Goal: Download file/media

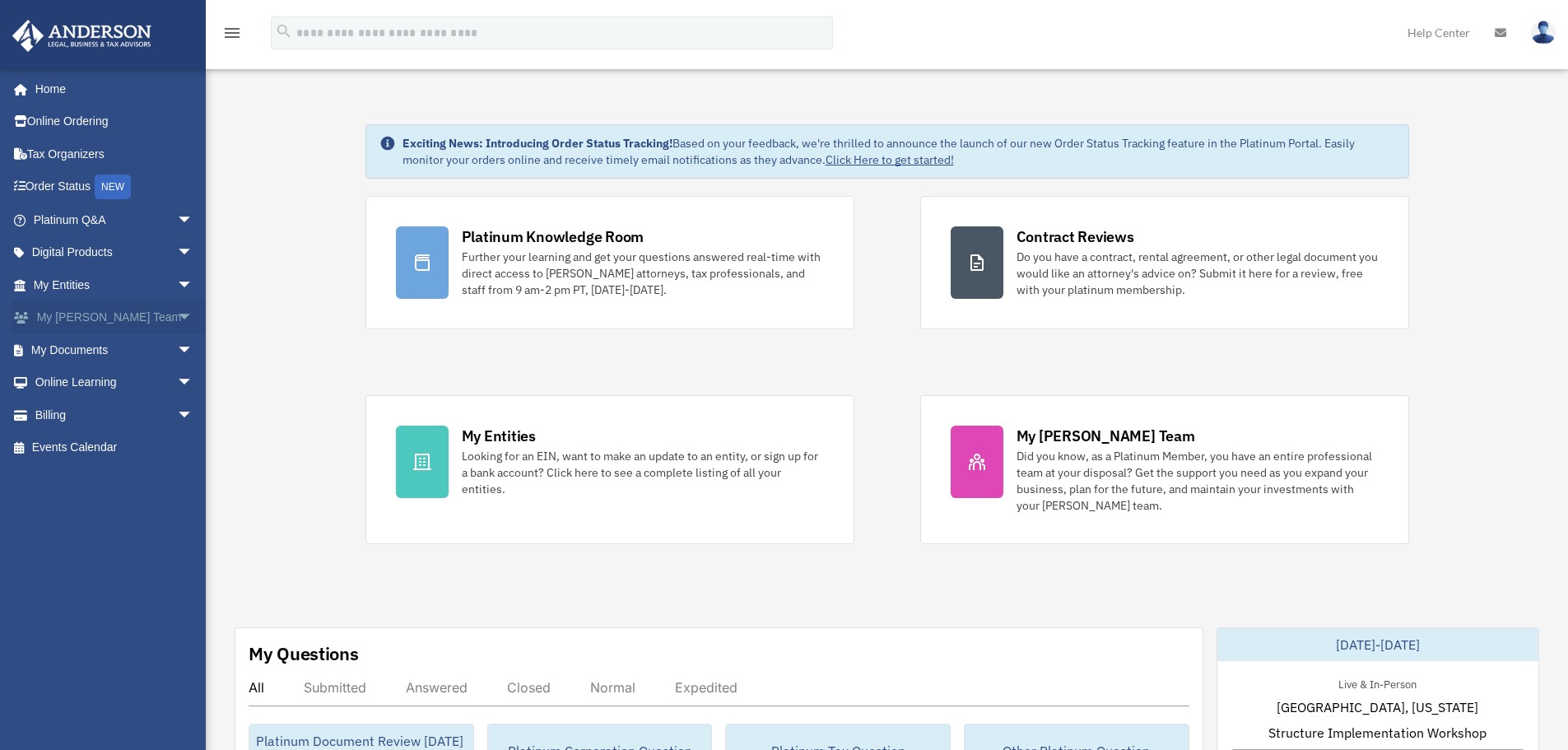
click at [177, 312] on span "arrow_drop_down" at bounding box center [194, 318] width 33 height 34
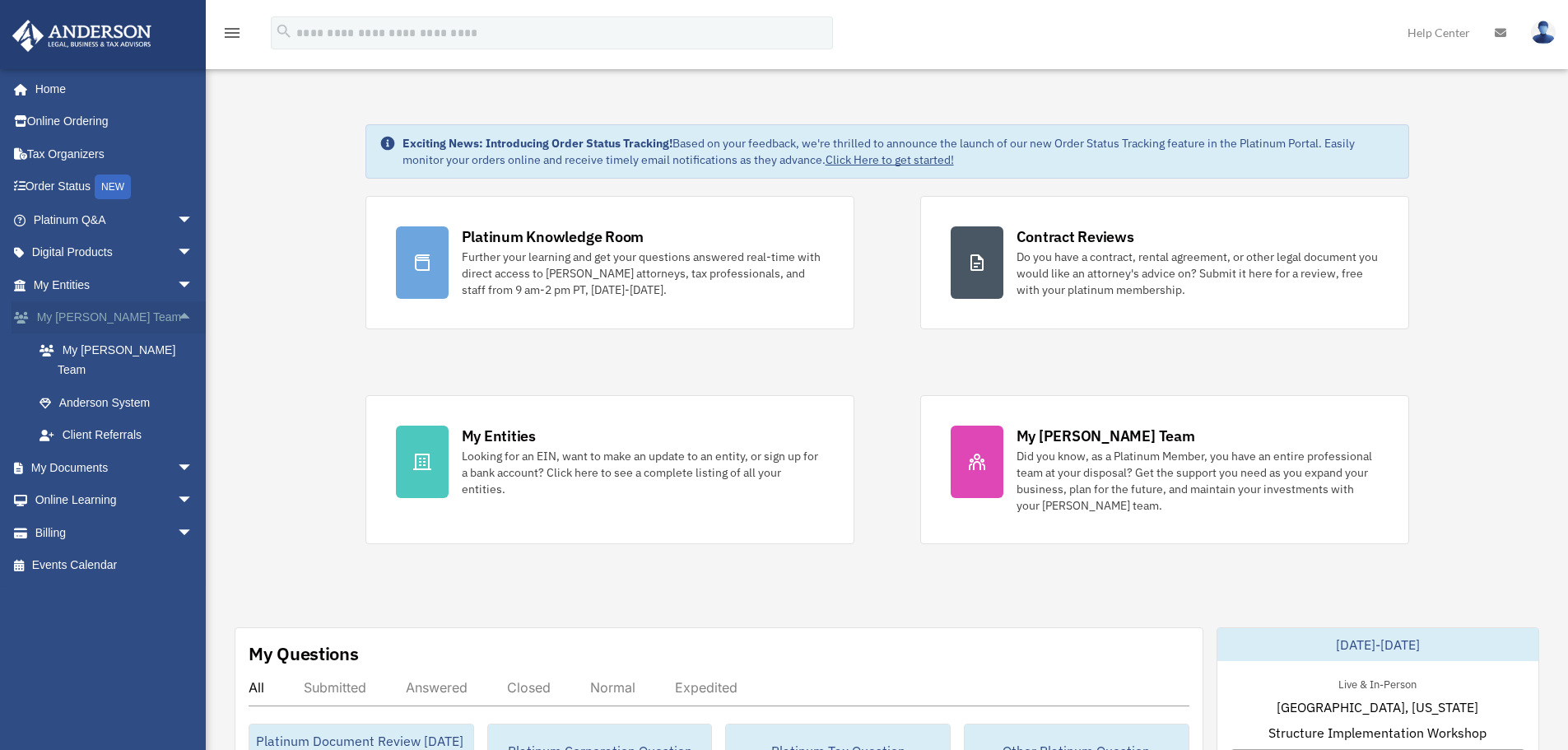
click at [177, 312] on span "arrow_drop_up" at bounding box center [194, 318] width 33 height 34
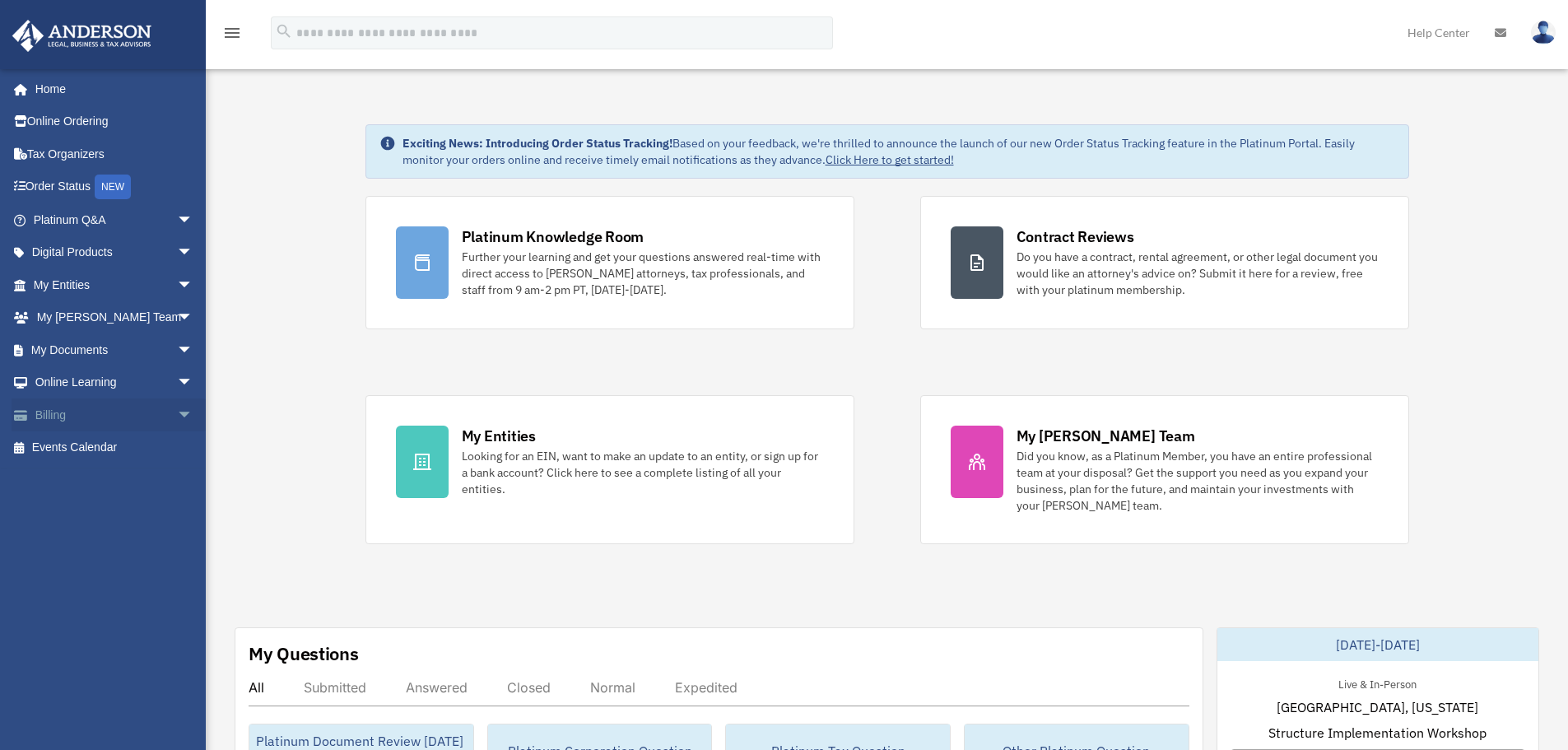
click at [177, 414] on span "arrow_drop_down" at bounding box center [194, 415] width 33 height 34
click at [177, 414] on span "arrow_drop_up" at bounding box center [194, 415] width 33 height 34
click at [177, 381] on span "arrow_drop_down" at bounding box center [194, 383] width 33 height 34
click at [82, 481] on link "Resources" at bounding box center [120, 480] width 195 height 33
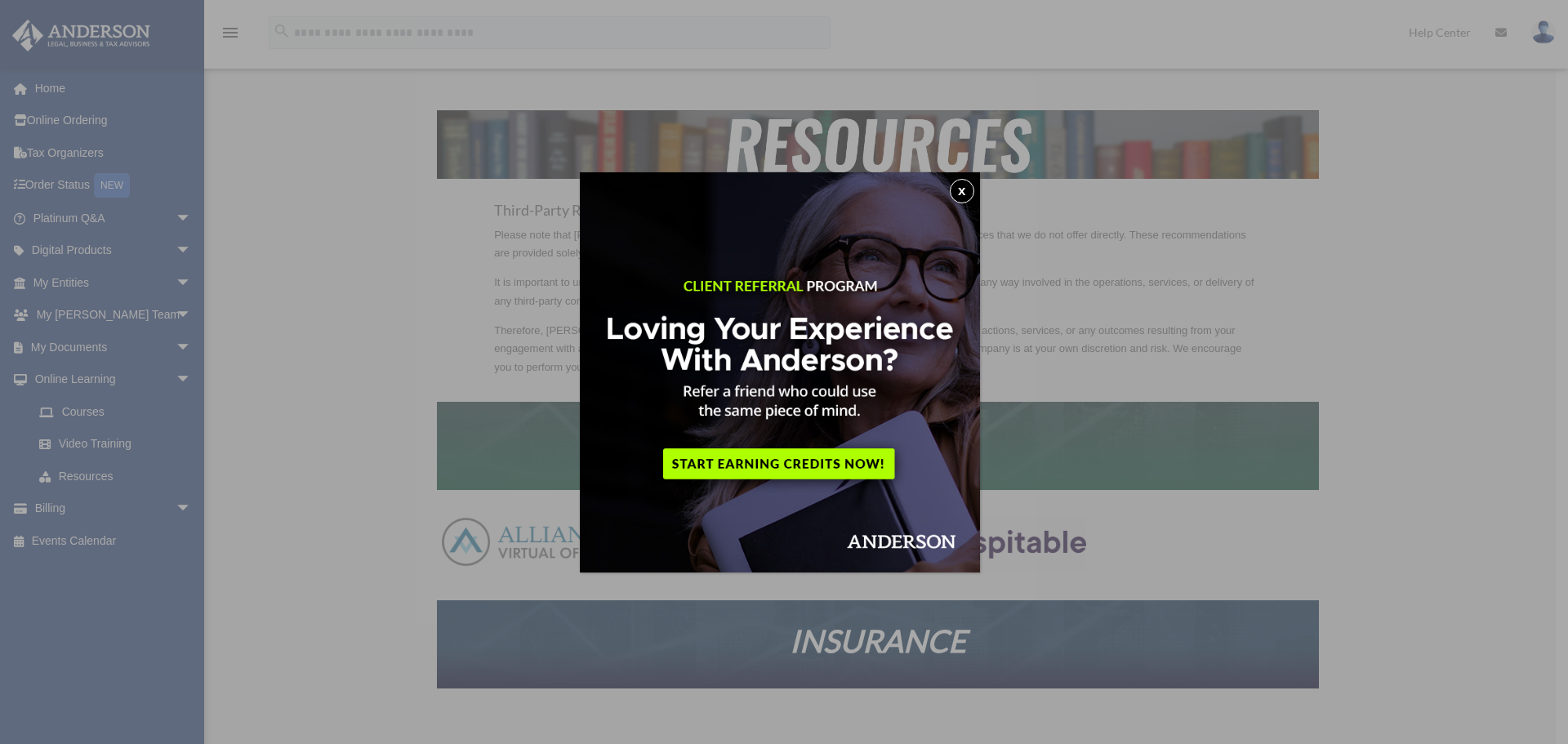
click at [969, 192] on button "x" at bounding box center [962, 192] width 25 height 25
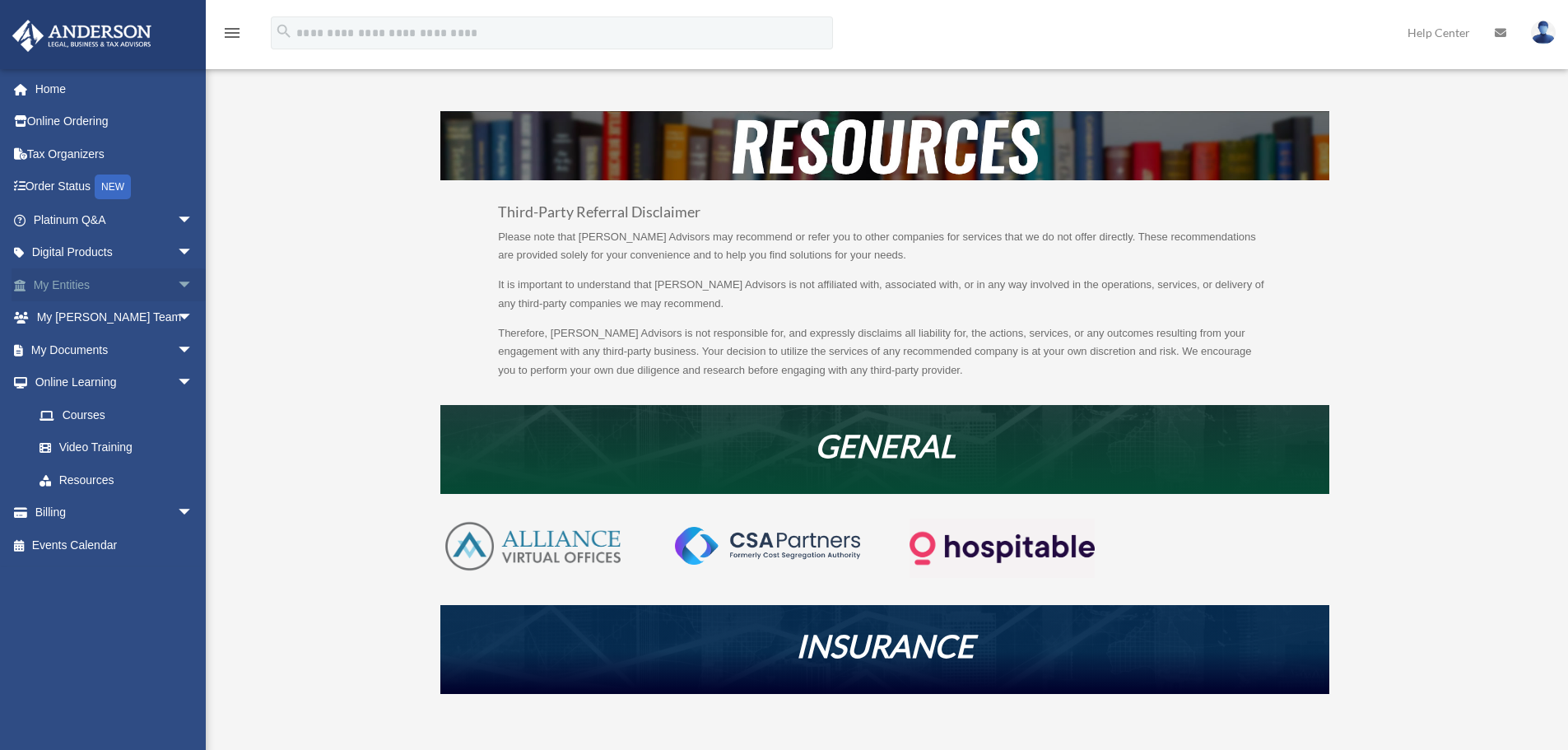
click at [177, 277] on span "arrow_drop_down" at bounding box center [194, 285] width 33 height 34
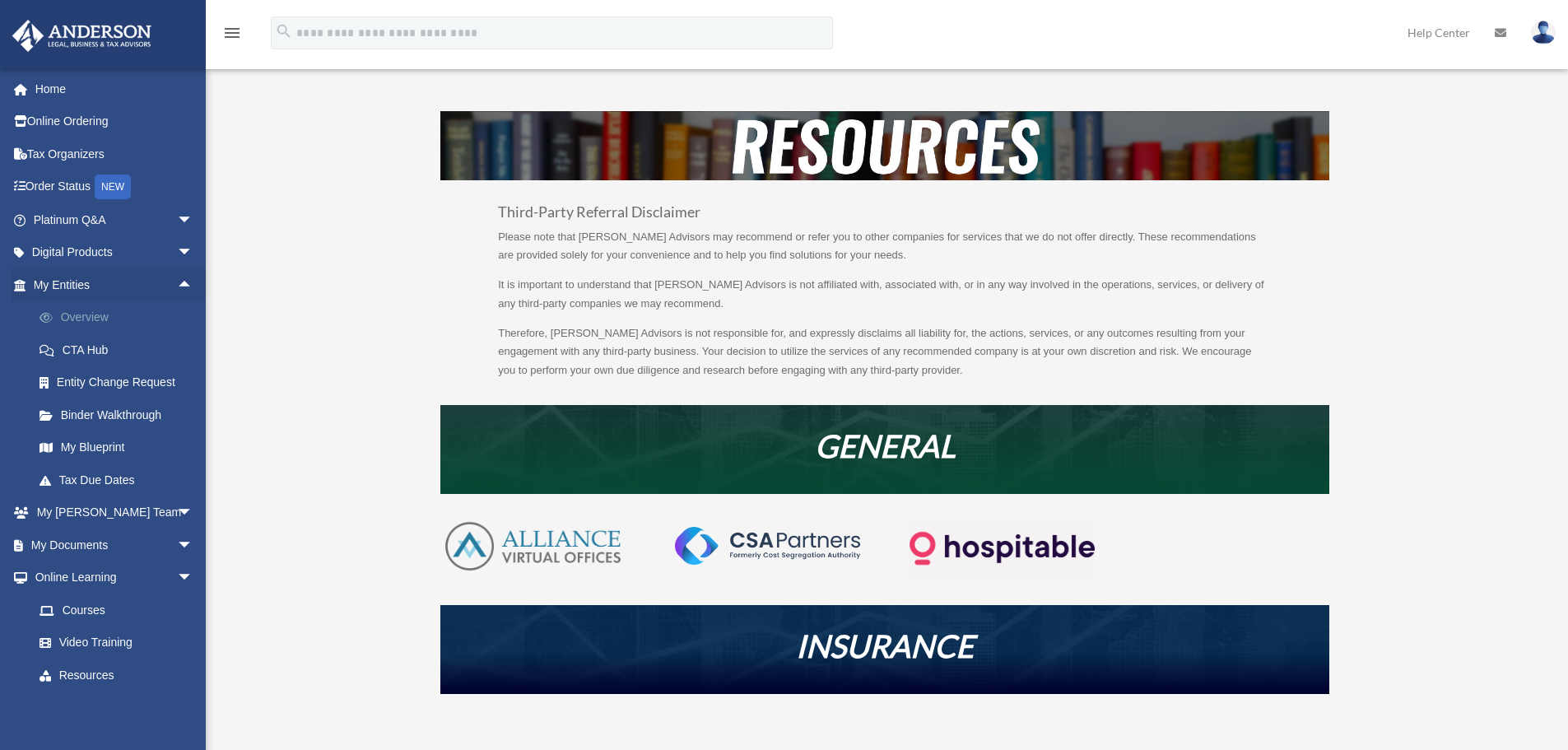
click at [94, 317] on link "Overview" at bounding box center [120, 318] width 195 height 33
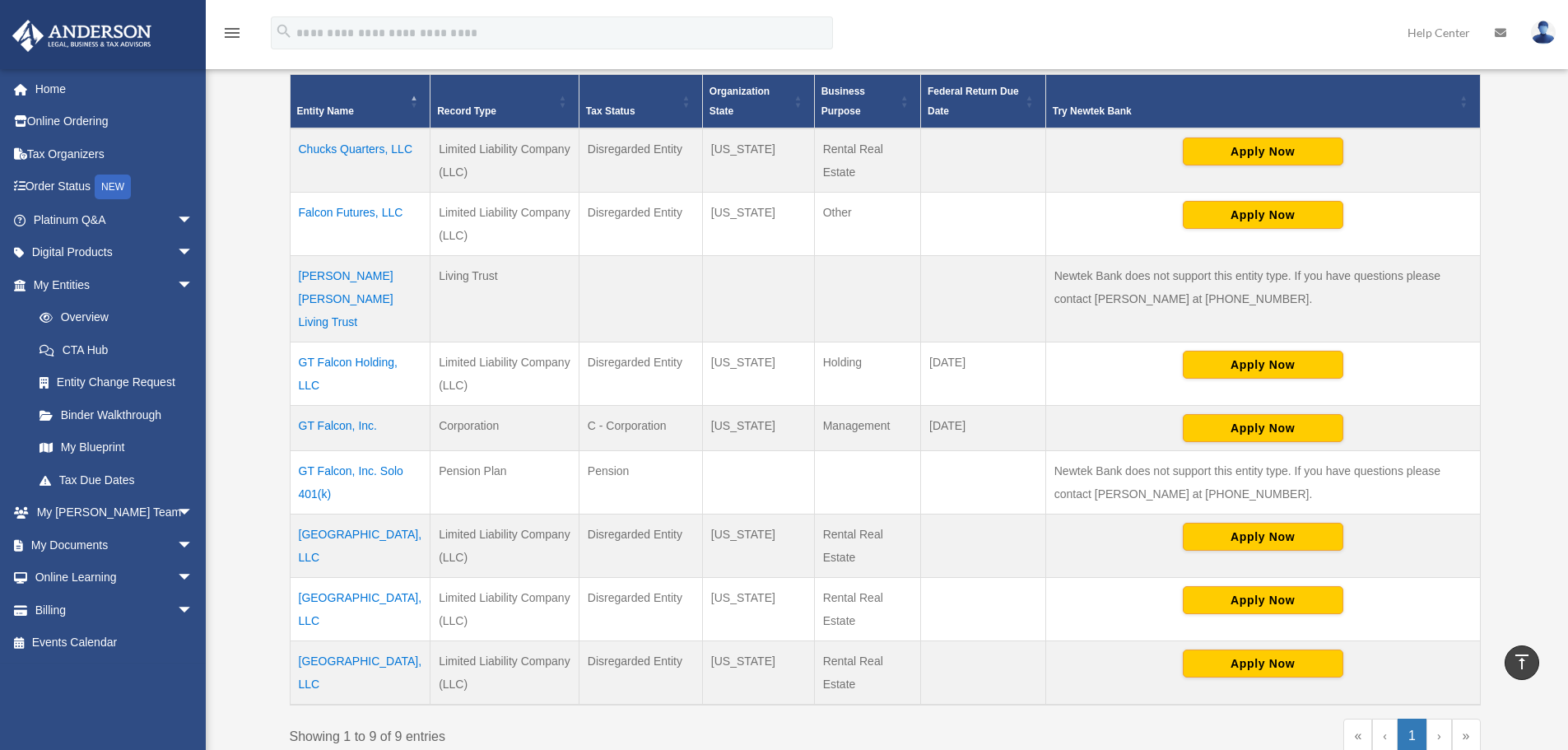
scroll to position [329, 0]
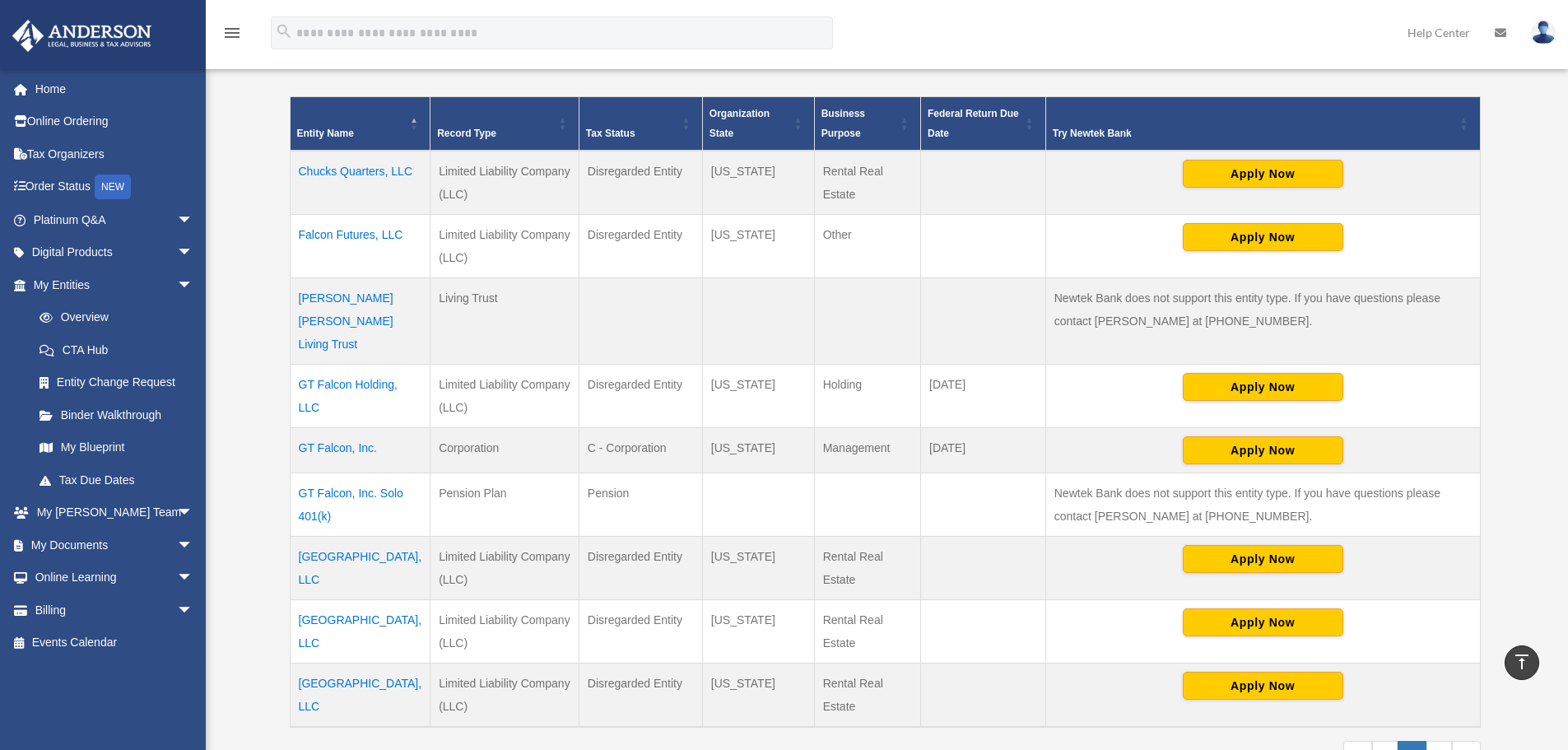
click at [326, 473] on td "GT Falcon, Inc. Solo 401(k)" at bounding box center [361, 505] width 141 height 63
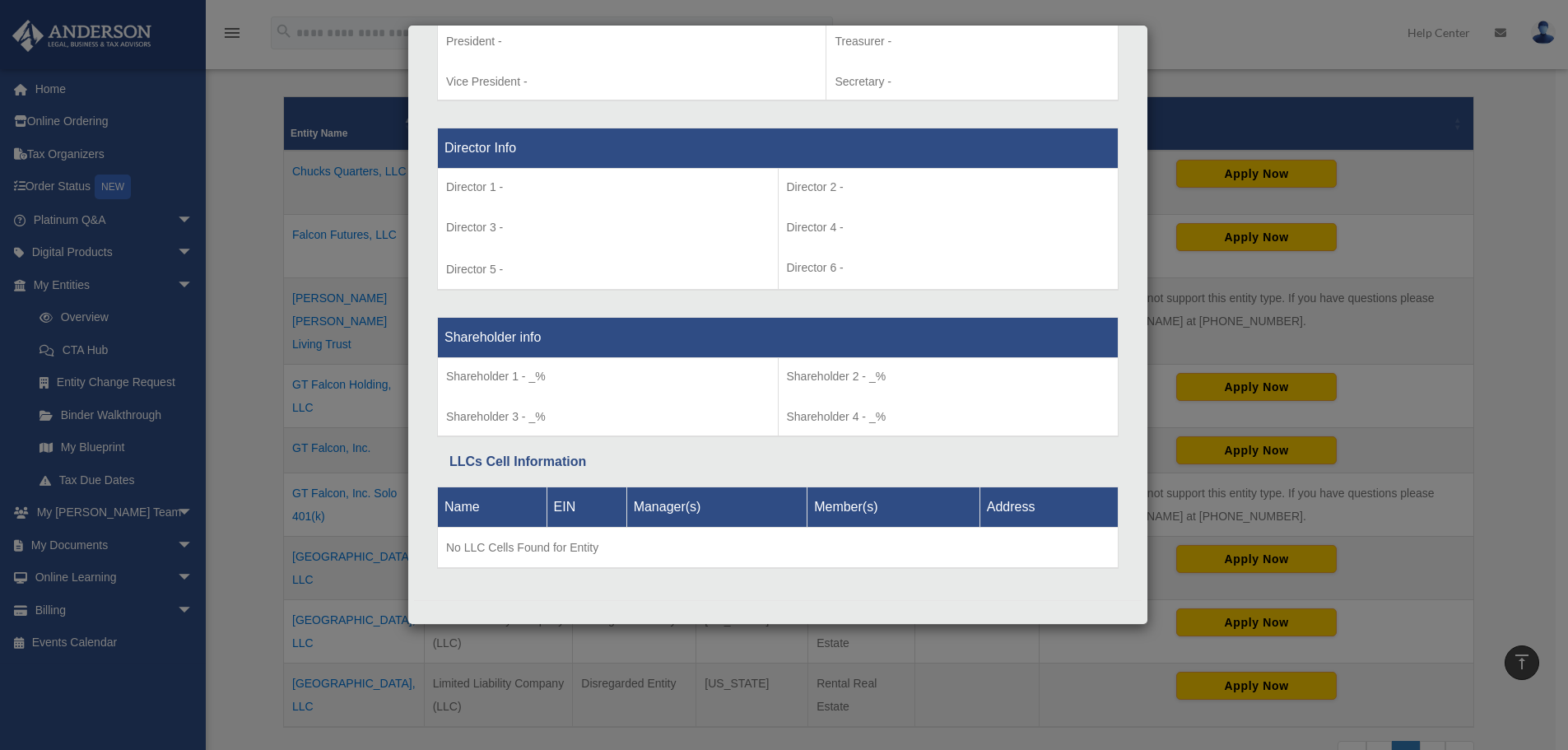
scroll to position [1125, 0]
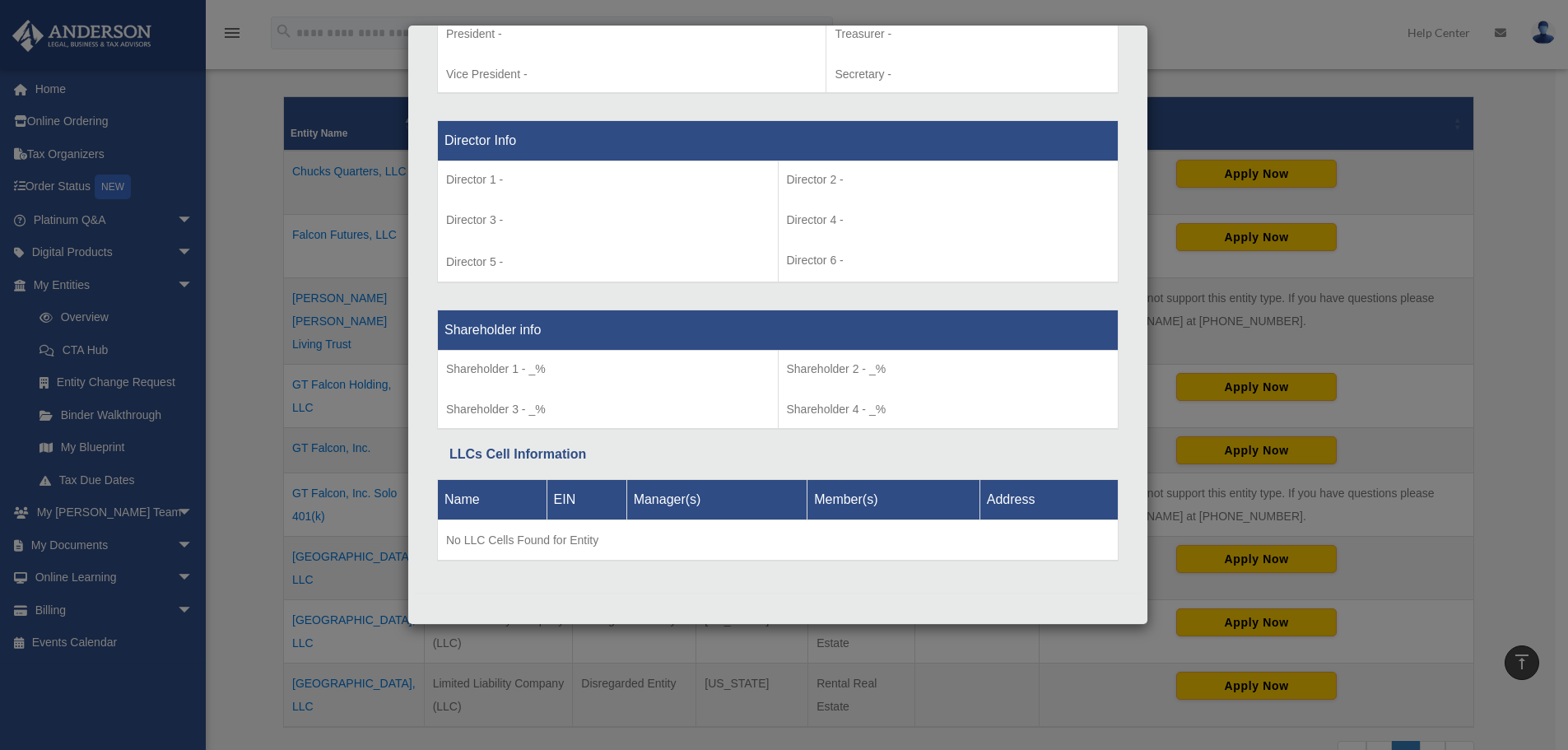
click at [1304, 34] on div "Details × Articles Sent Organizational Date" at bounding box center [784, 375] width 1568 height 750
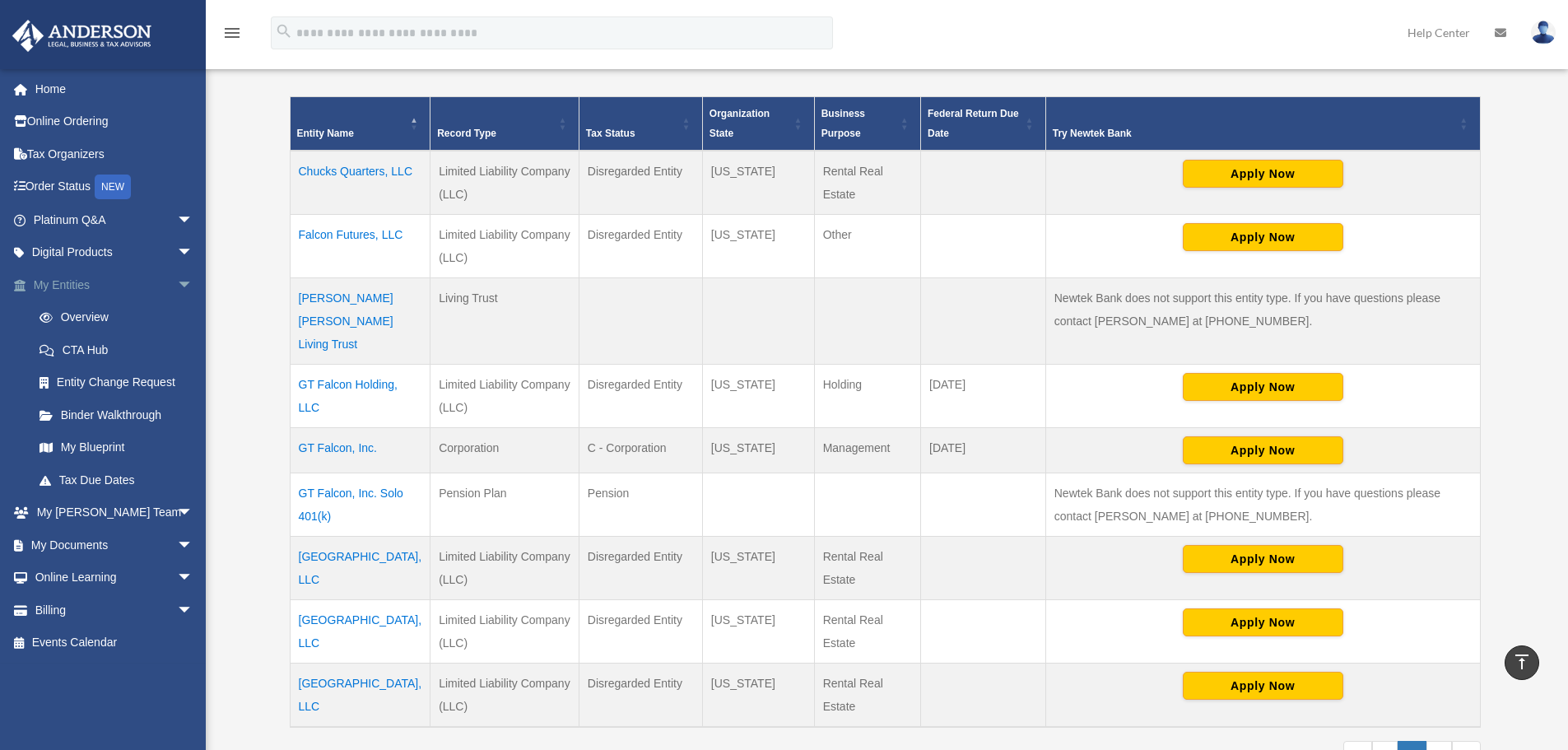
click at [177, 281] on span "arrow_drop_down" at bounding box center [194, 285] width 33 height 34
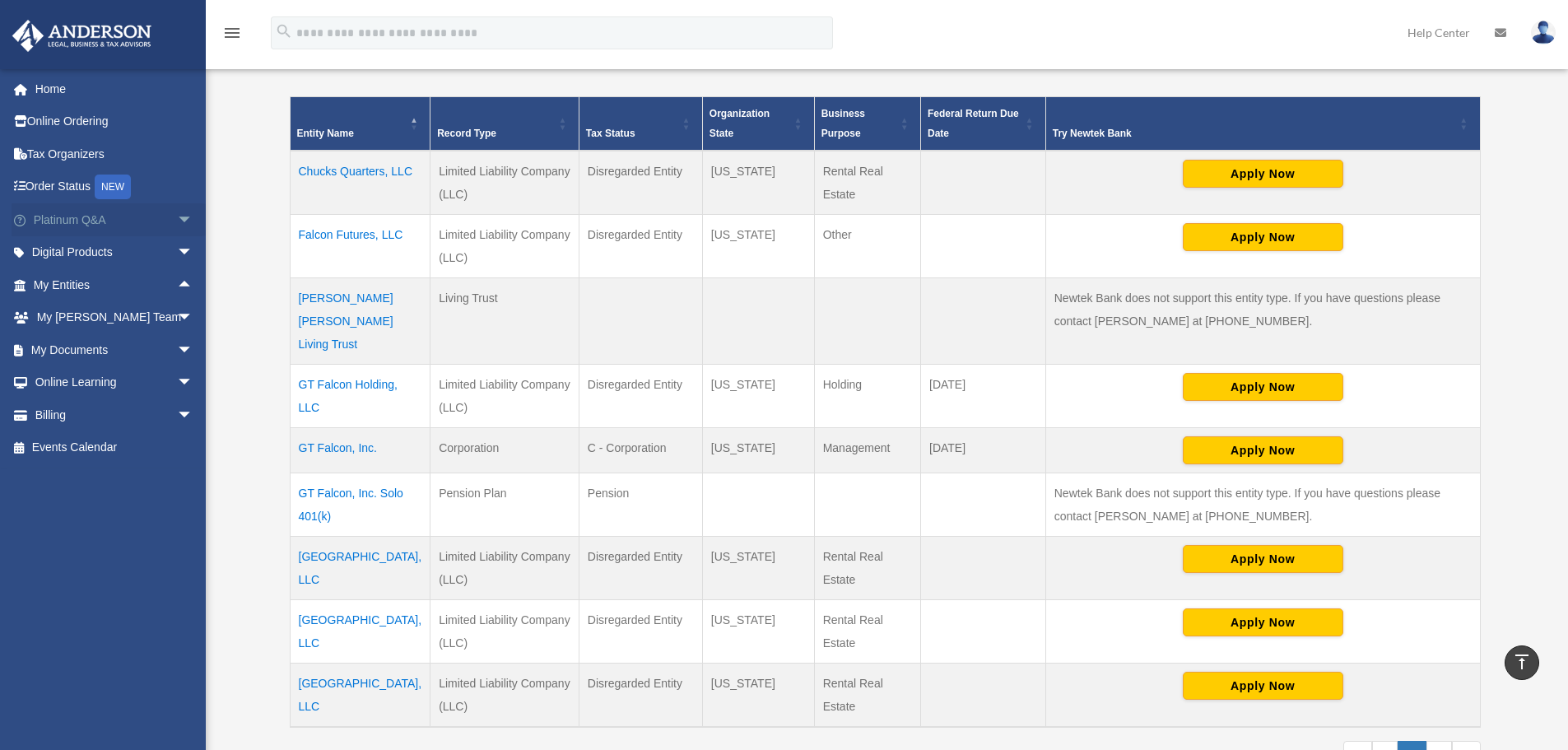
click at [177, 215] on span "arrow_drop_down" at bounding box center [194, 220] width 33 height 34
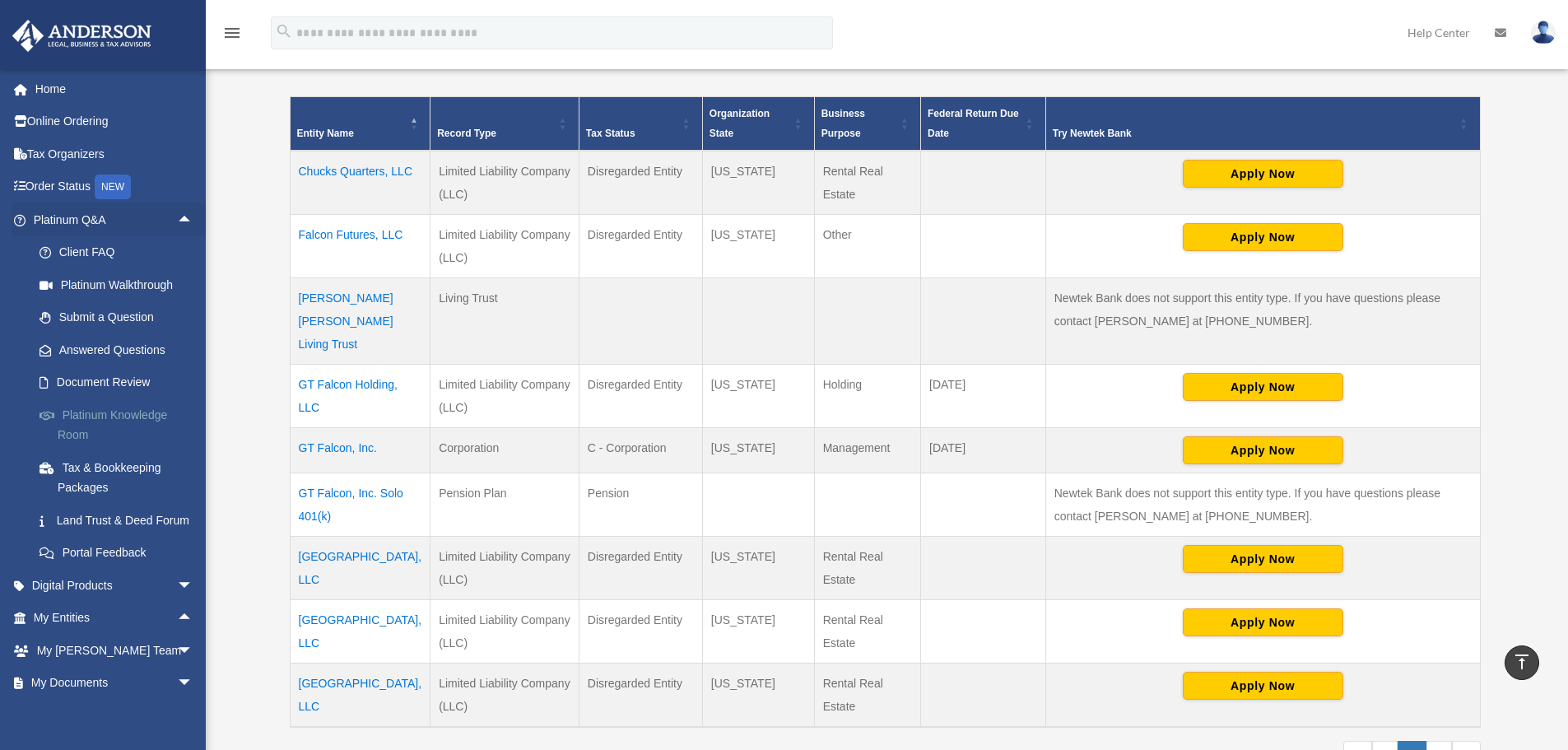
click at [94, 410] on link "Platinum Knowledge Room" at bounding box center [120, 425] width 195 height 53
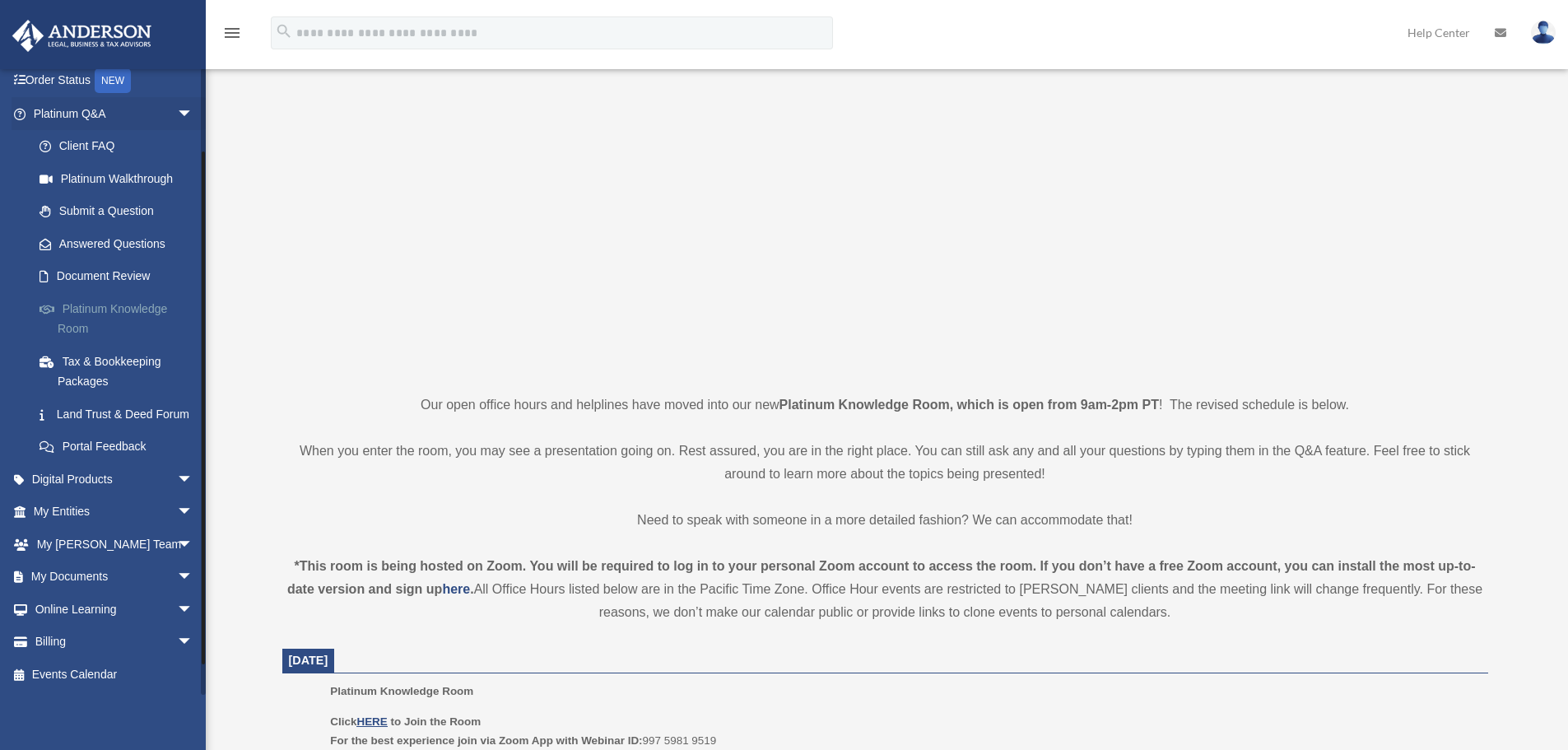
scroll to position [126, 0]
click at [177, 509] on span "arrow_drop_down" at bounding box center [194, 512] width 33 height 34
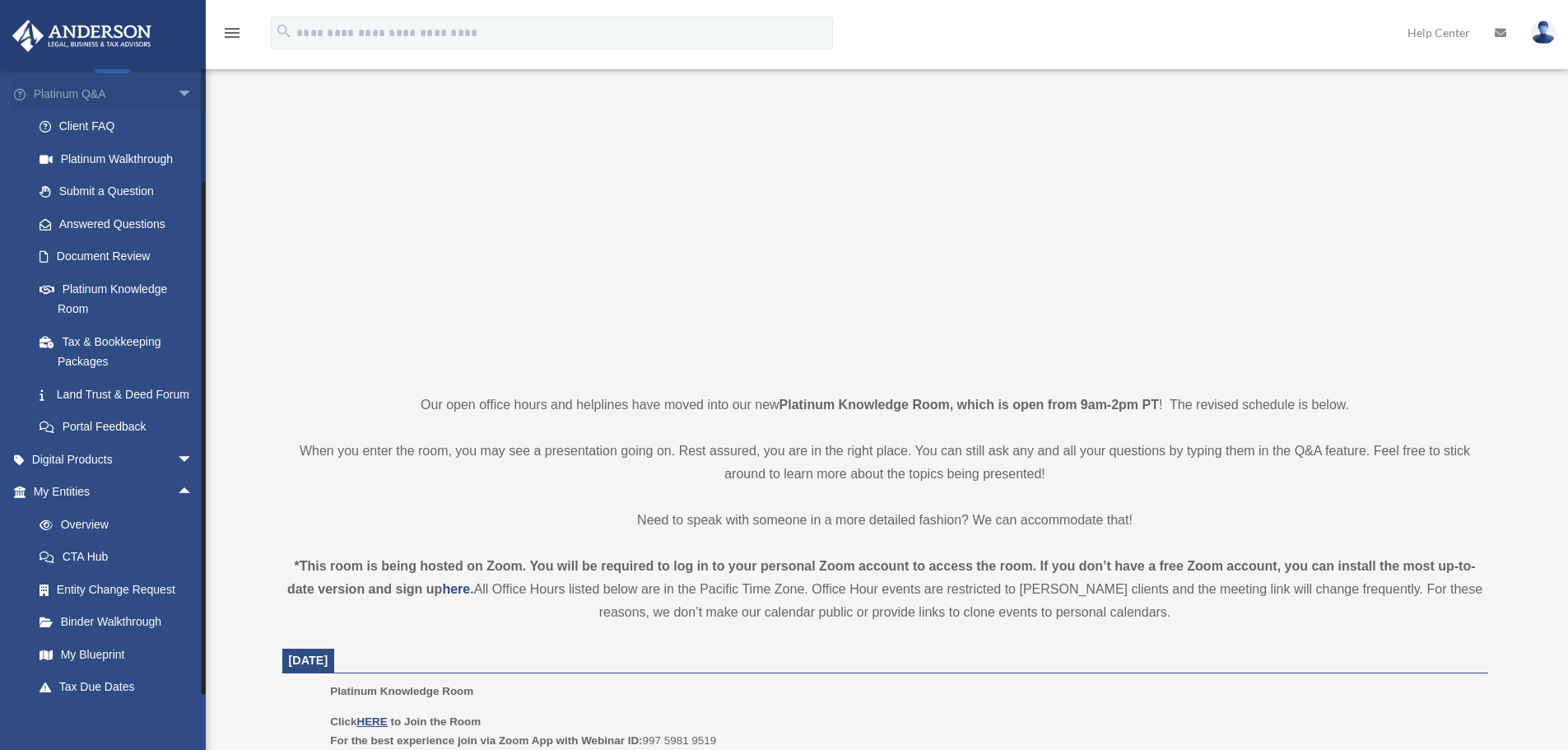
click at [177, 92] on span "arrow_drop_down" at bounding box center [194, 94] width 33 height 34
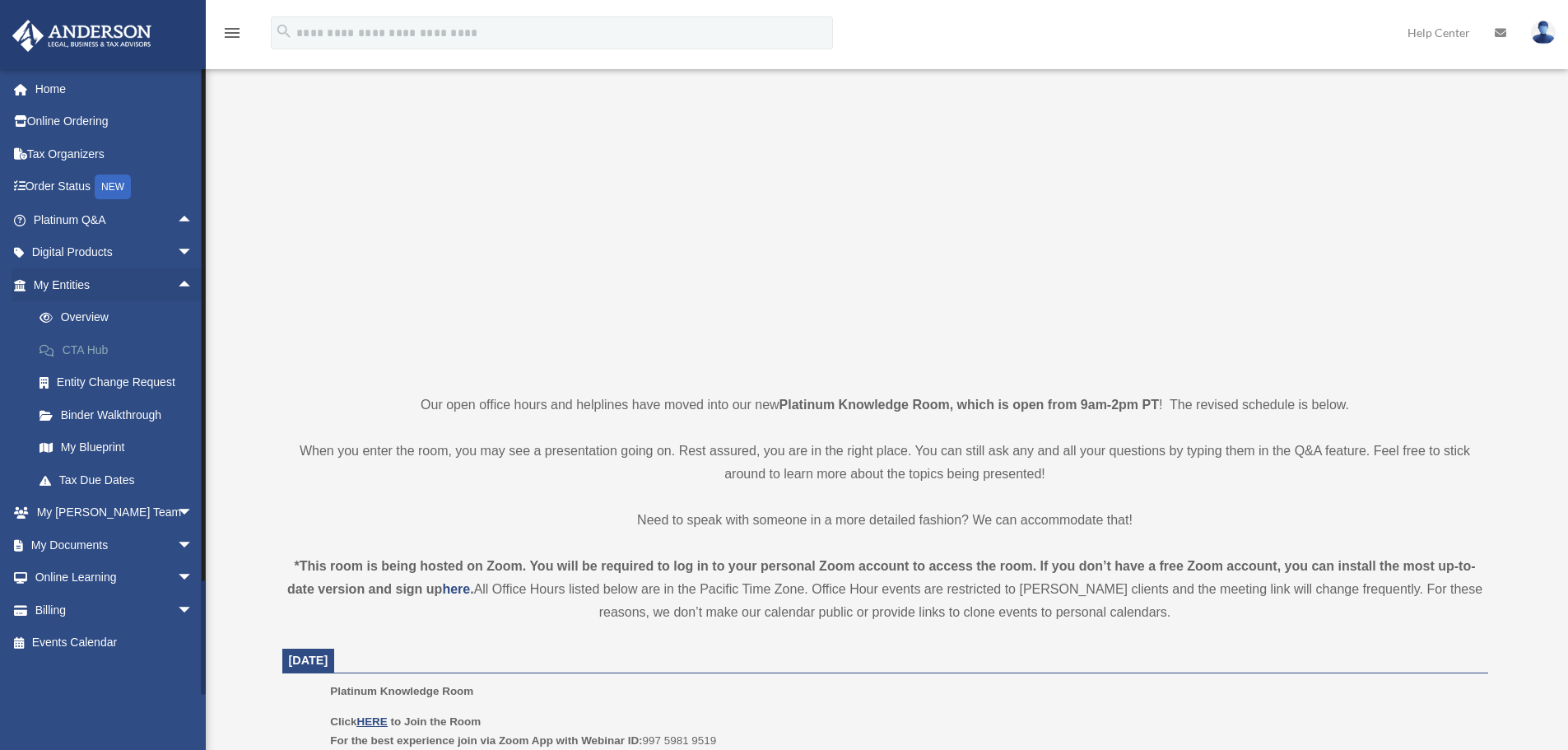
click at [101, 346] on link "CTA Hub" at bounding box center [120, 350] width 195 height 33
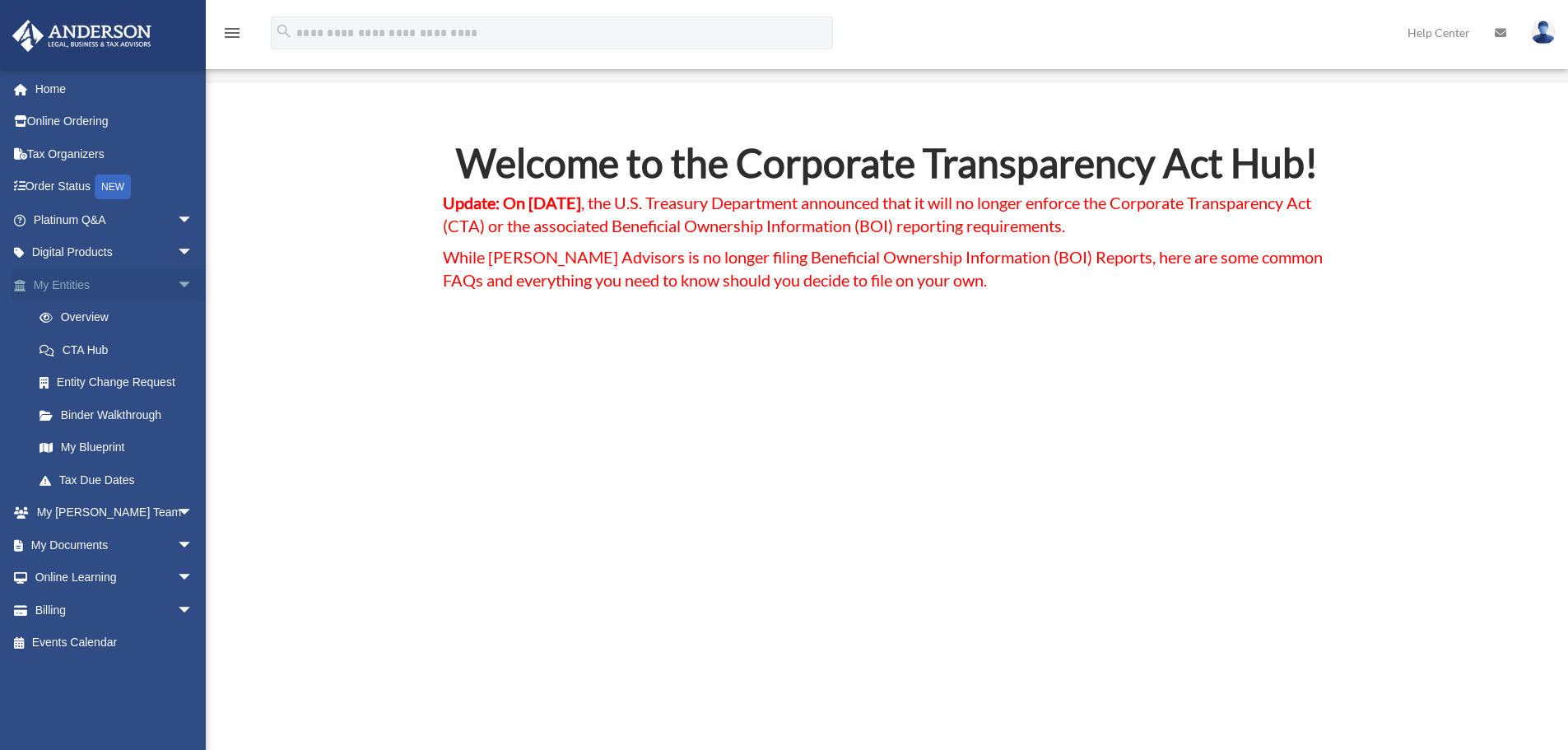
click at [177, 280] on span "arrow_drop_down" at bounding box center [194, 285] width 33 height 34
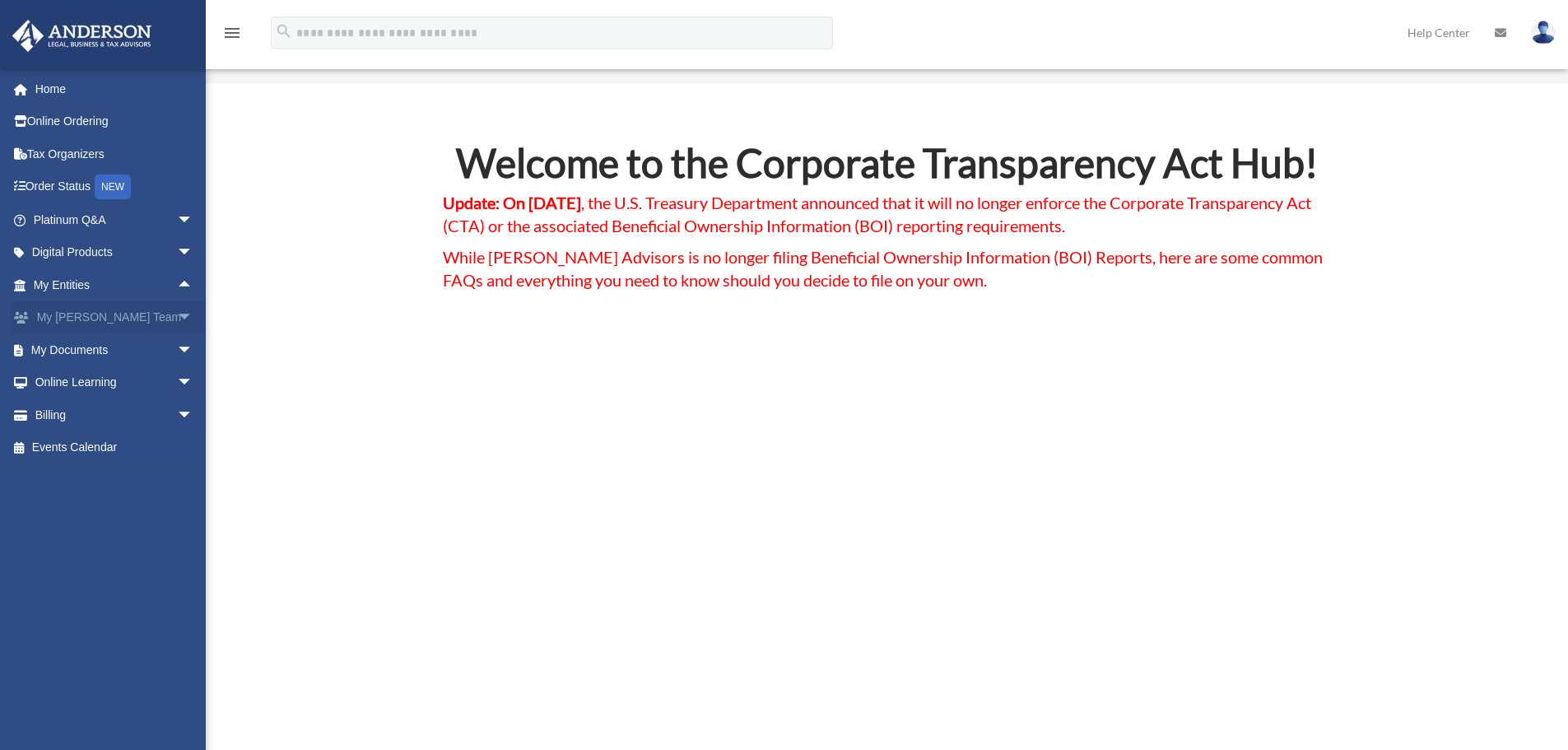
click at [177, 315] on span "arrow_drop_down" at bounding box center [194, 318] width 33 height 34
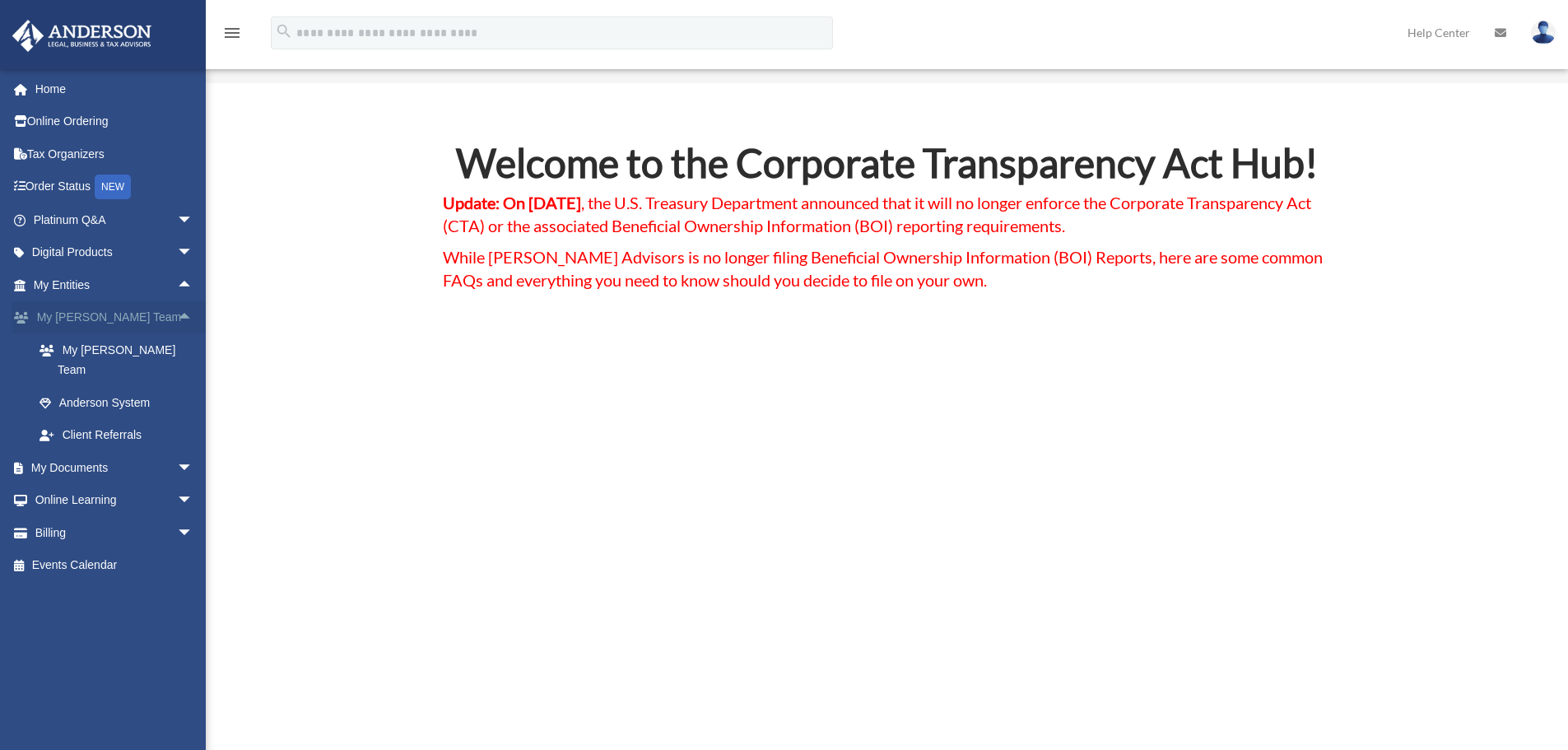
click at [177, 315] on span "arrow_drop_up" at bounding box center [194, 318] width 33 height 34
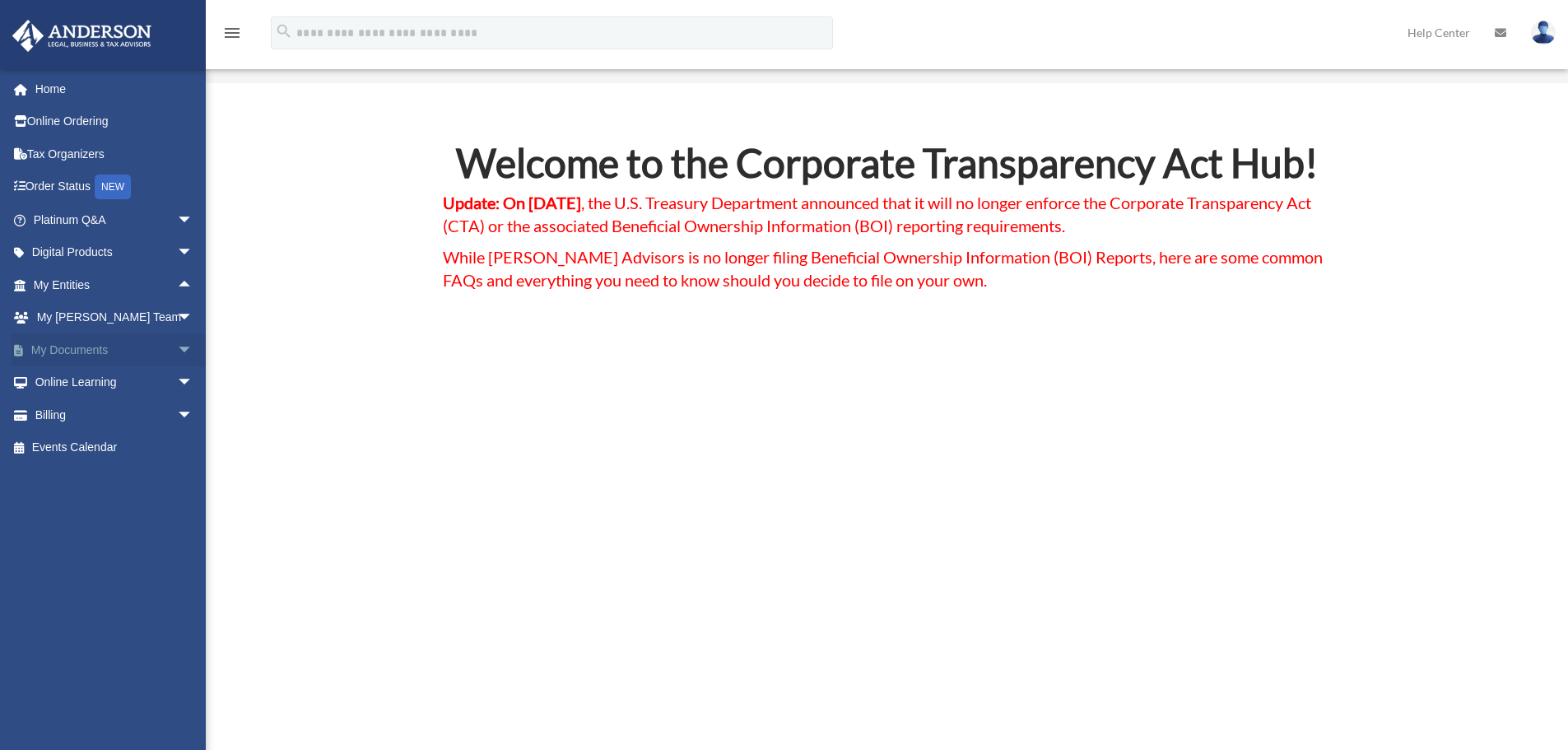
click at [177, 349] on span "arrow_drop_down" at bounding box center [194, 350] width 33 height 34
click at [78, 385] on link "Box" at bounding box center [120, 383] width 195 height 33
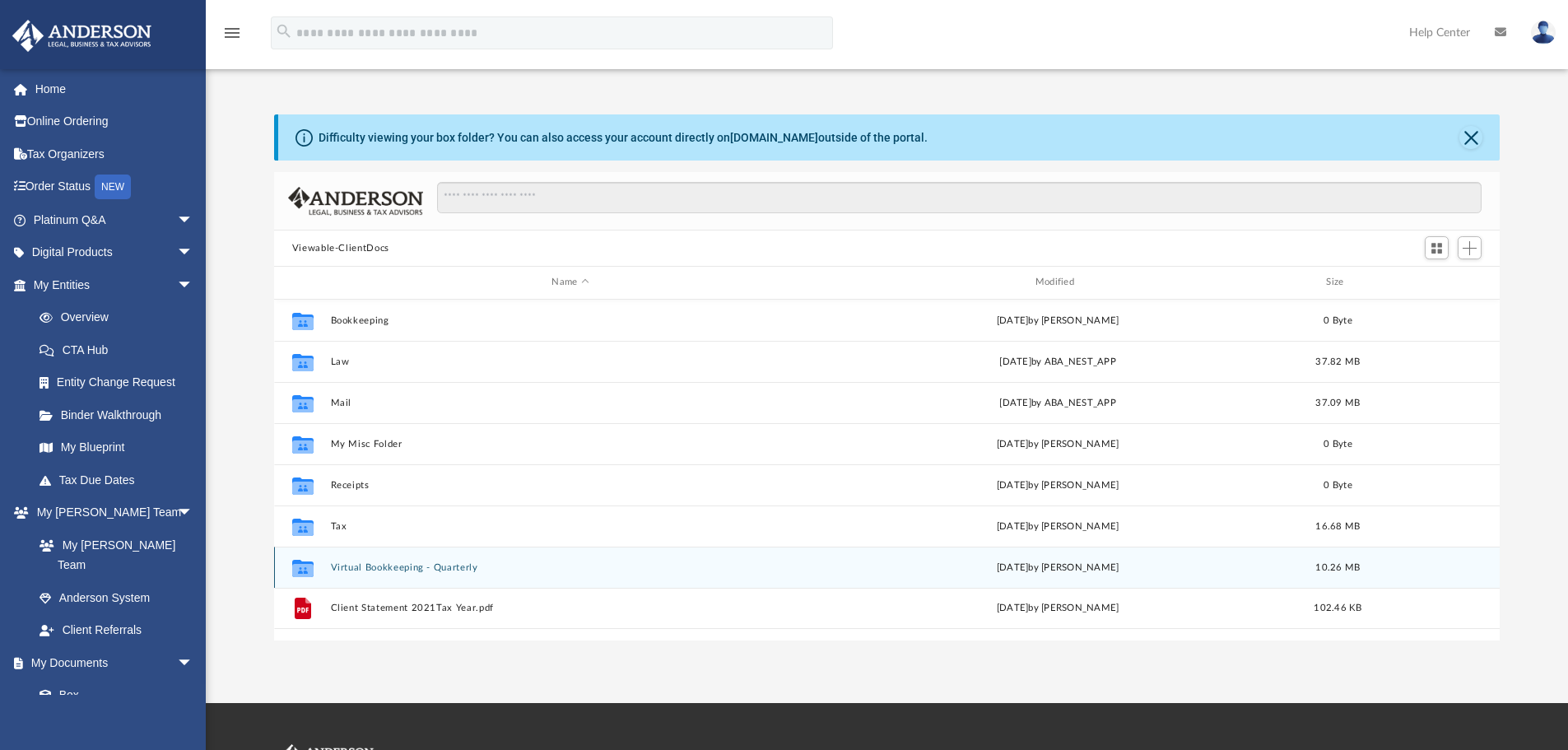
scroll to position [362, 1213]
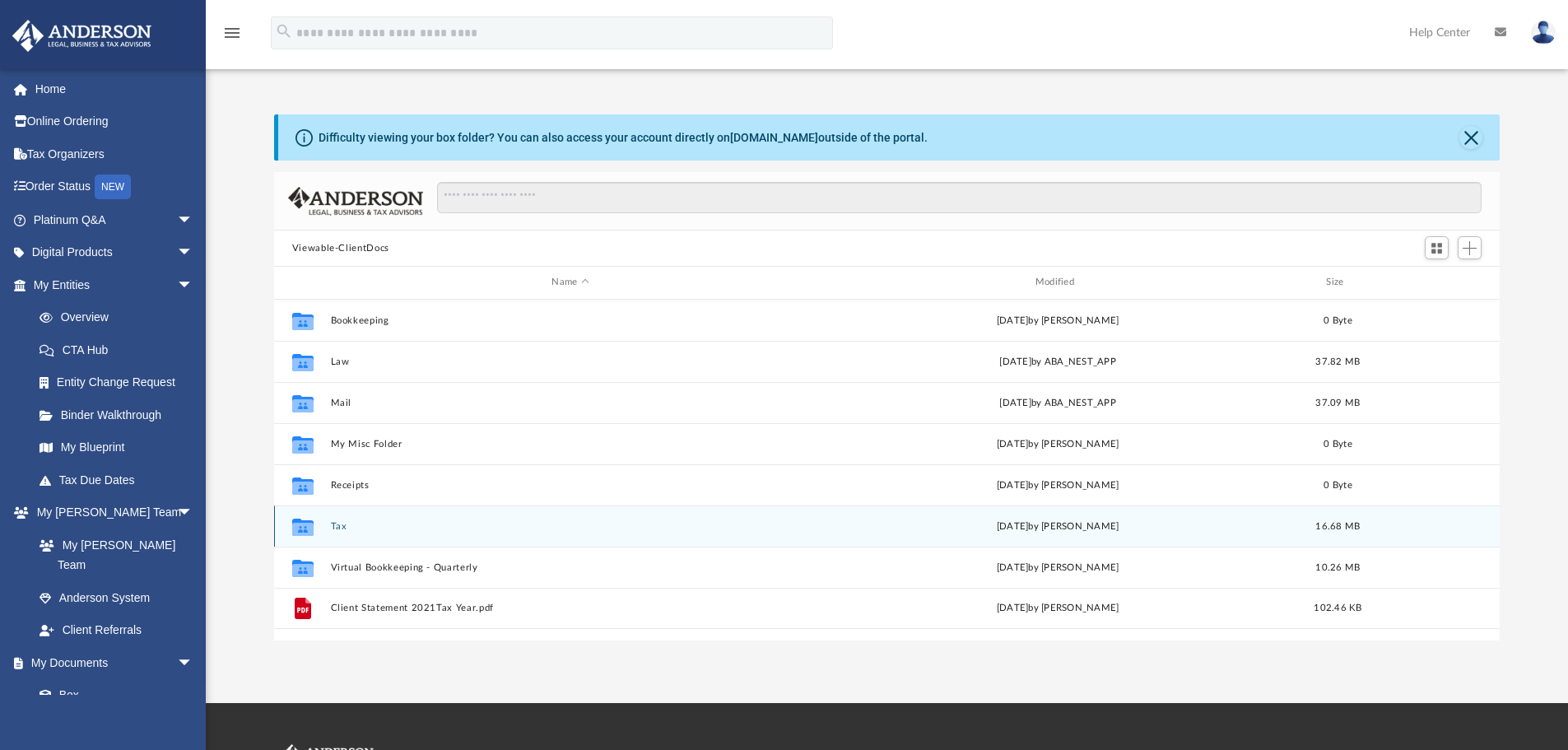
click at [338, 527] on button "Tax" at bounding box center [569, 526] width 480 height 11
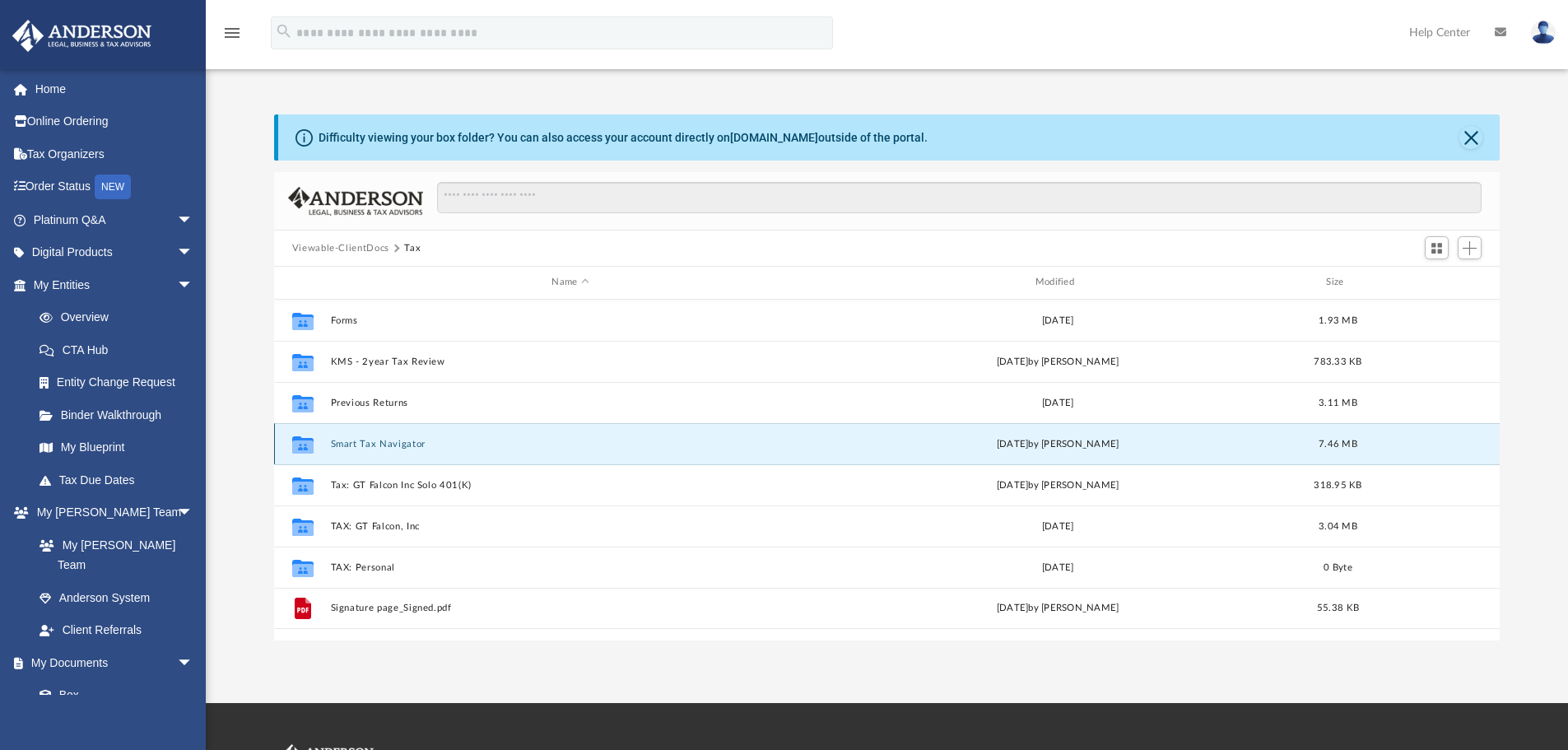
click at [382, 442] on button "Smart Tax Navigator" at bounding box center [569, 443] width 480 height 11
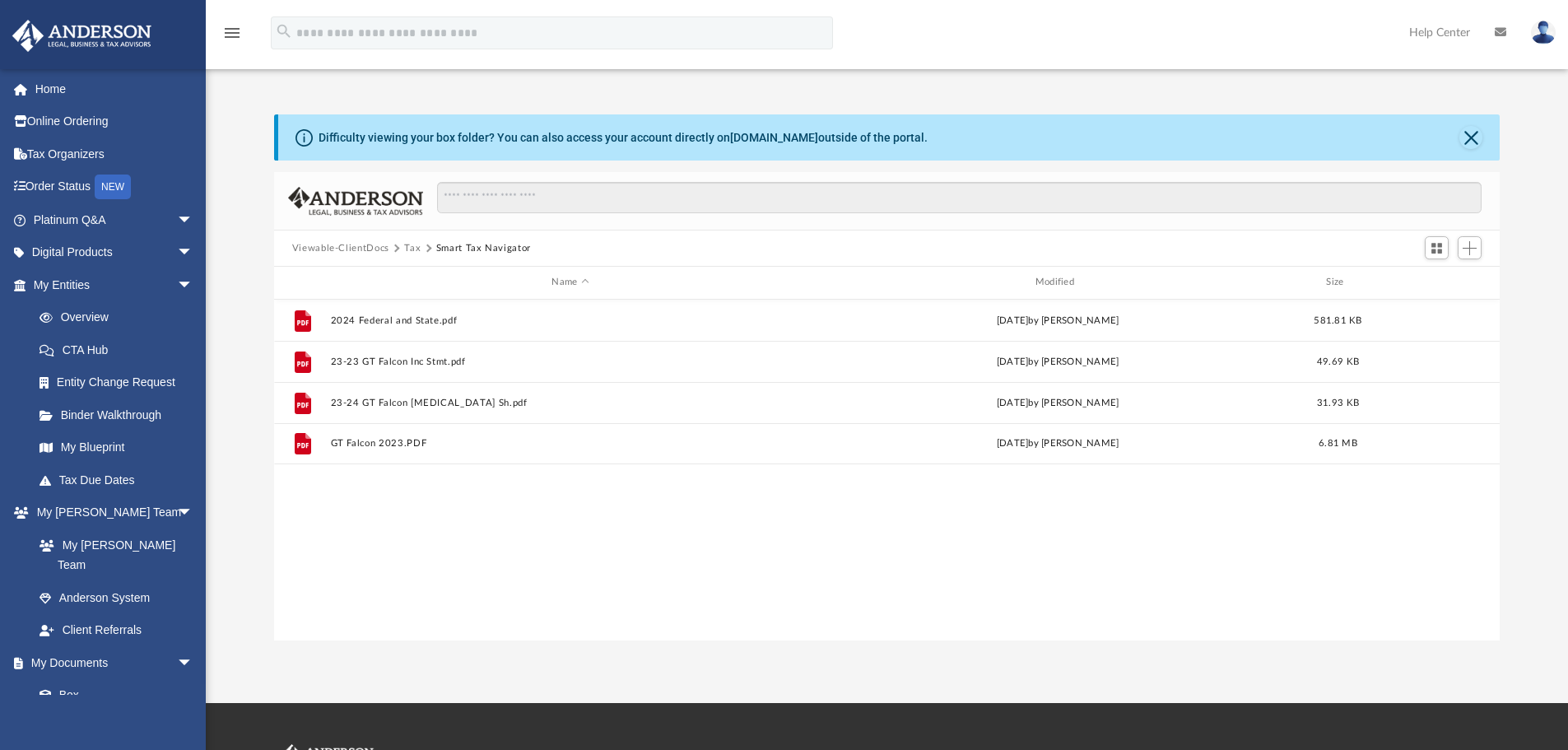
click at [411, 247] on button "Tax" at bounding box center [413, 249] width 17 height 15
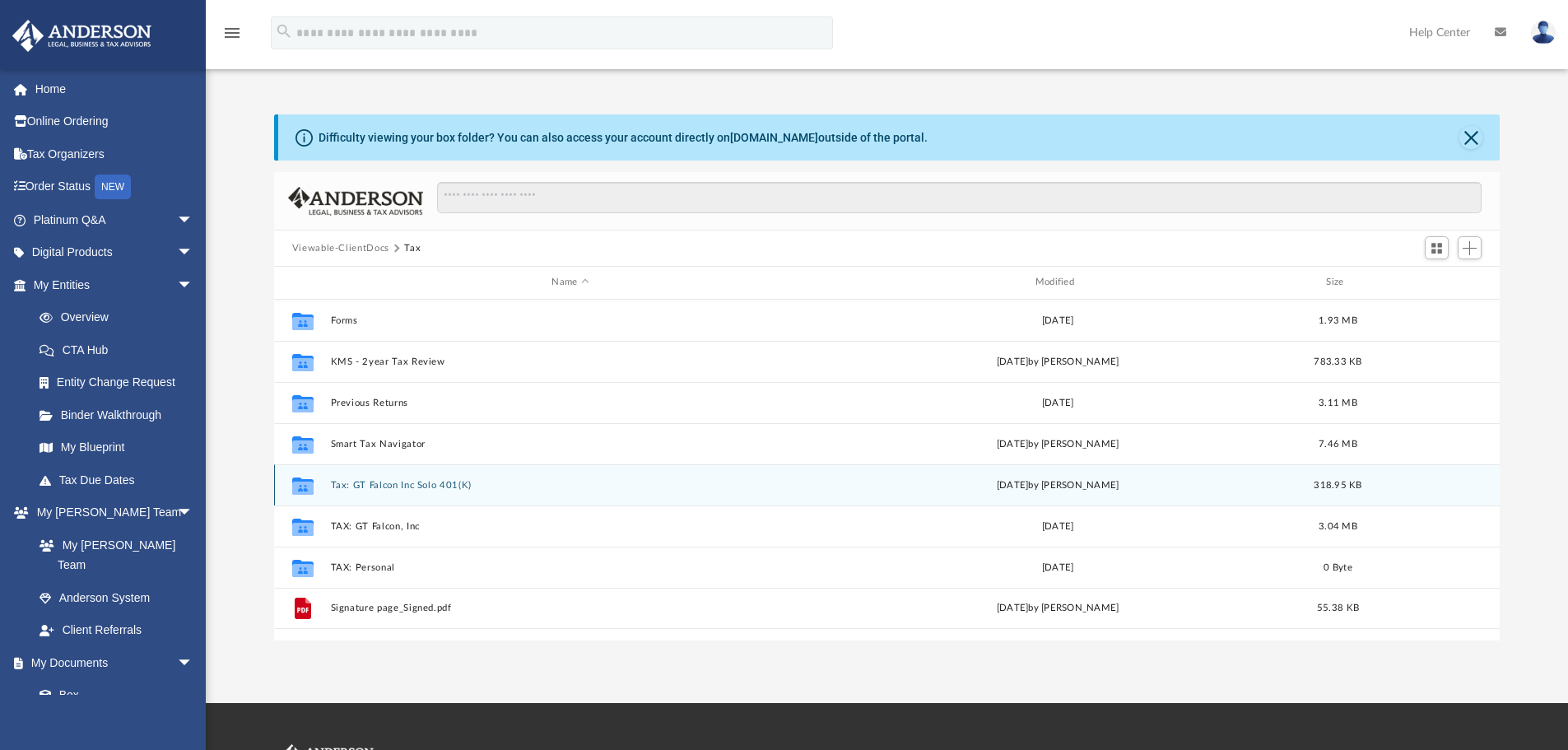
click at [413, 481] on button "Tax: GT Falcon Inc Solo 401(K)" at bounding box center [569, 485] width 480 height 11
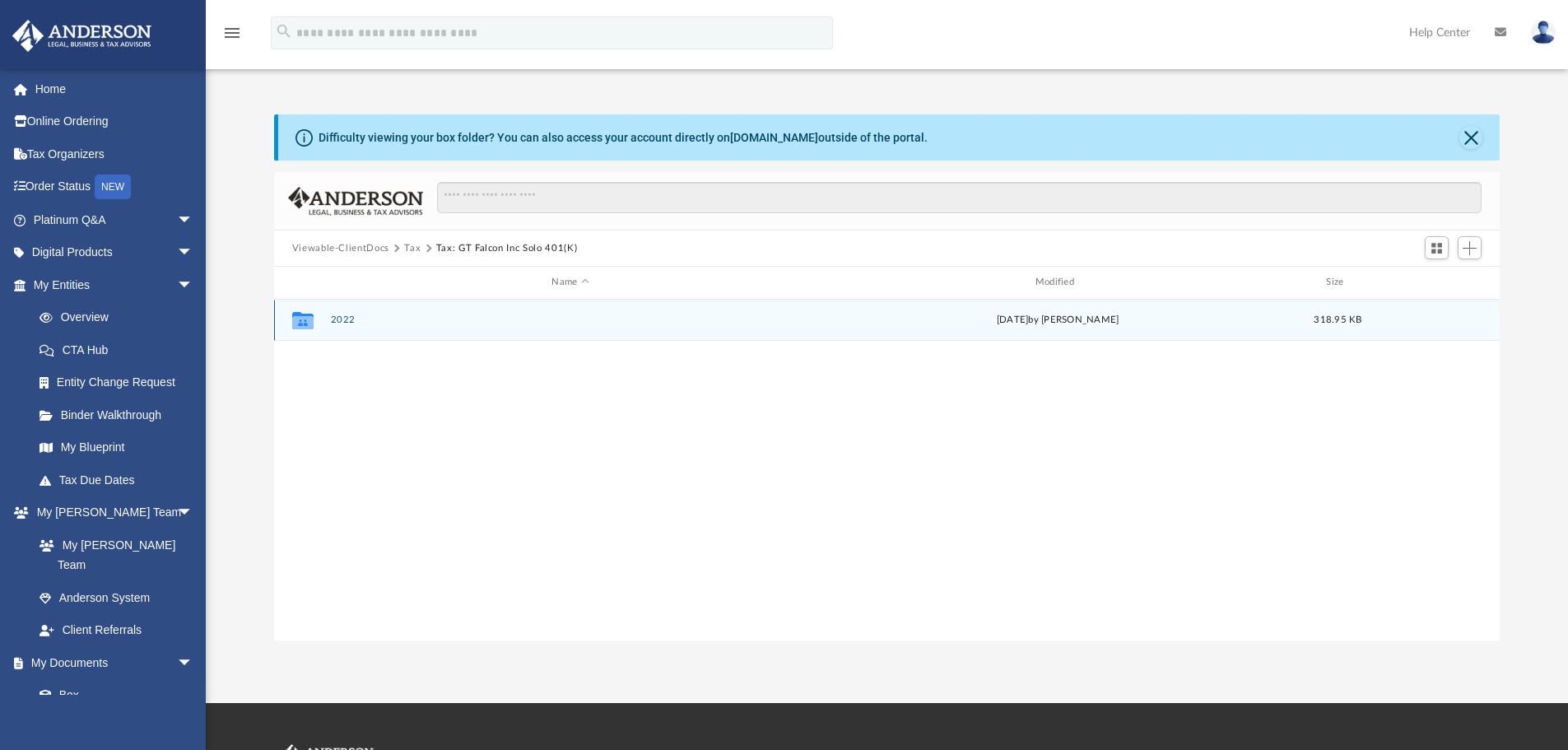
click at [344, 319] on button "2022" at bounding box center [569, 319] width 480 height 11
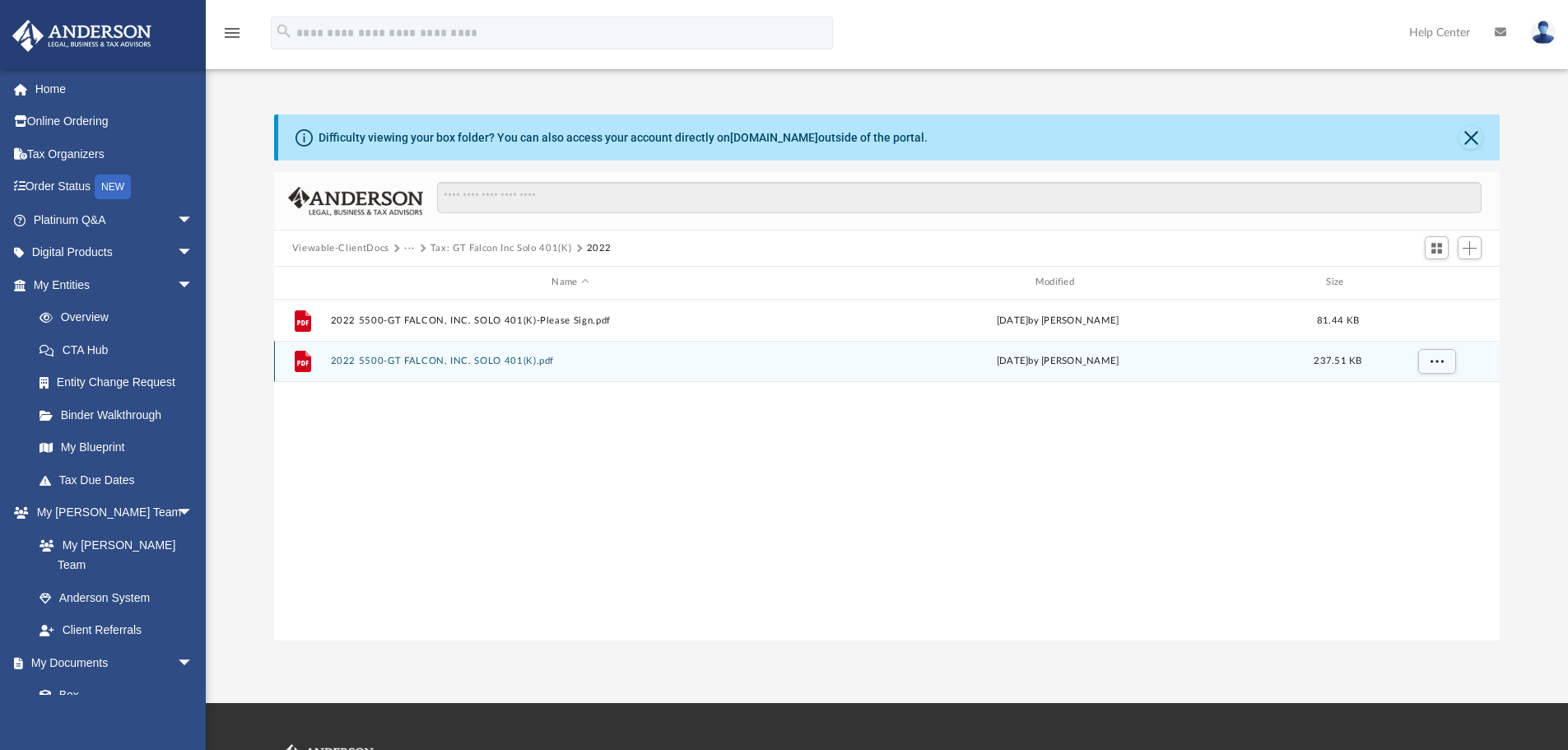
click at [457, 359] on button "2022 5500-GT FALCON, INC. SOLO 401(K).pdf" at bounding box center [569, 360] width 480 height 11
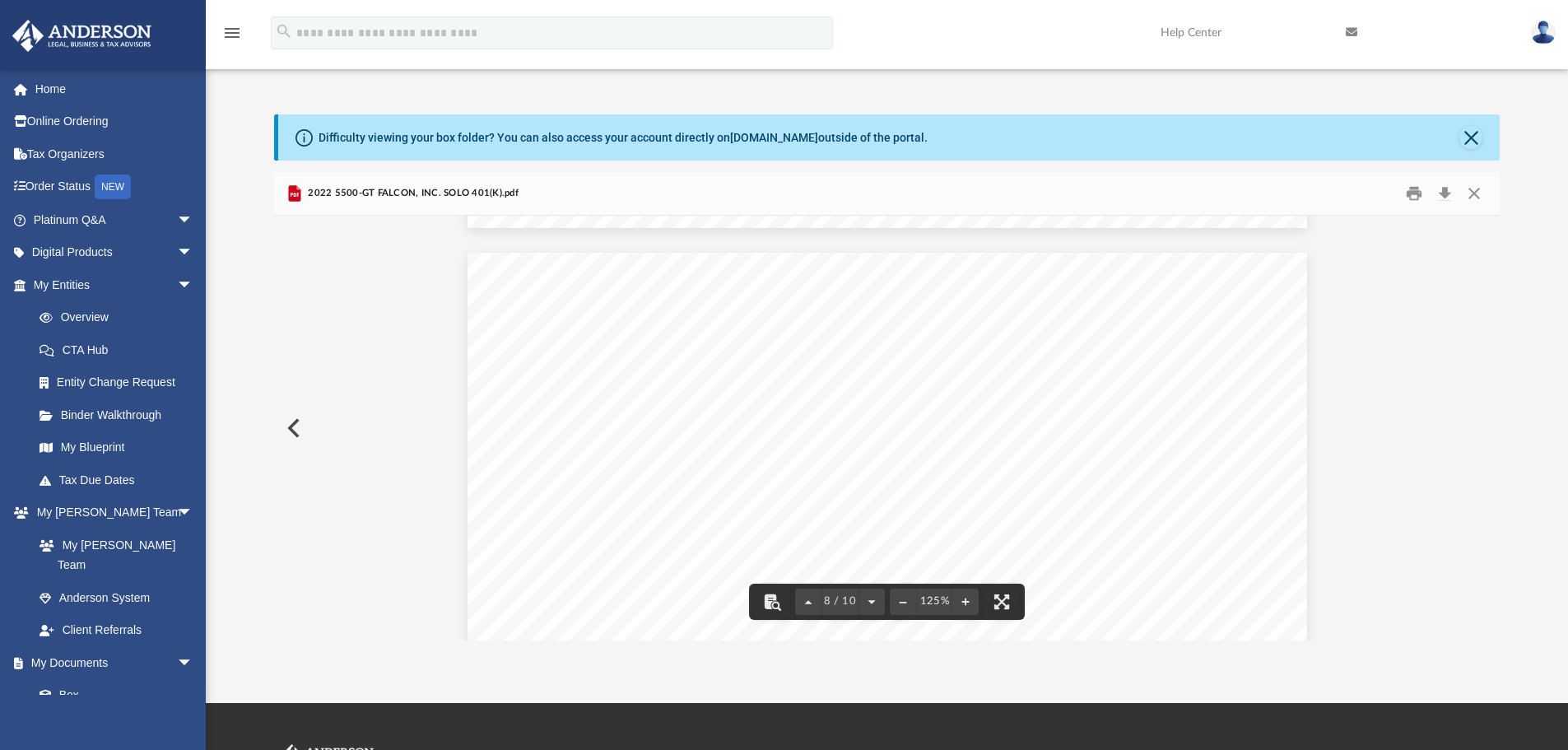
scroll to position [7739, 0]
click at [1474, 189] on button "Close" at bounding box center [1474, 194] width 30 height 26
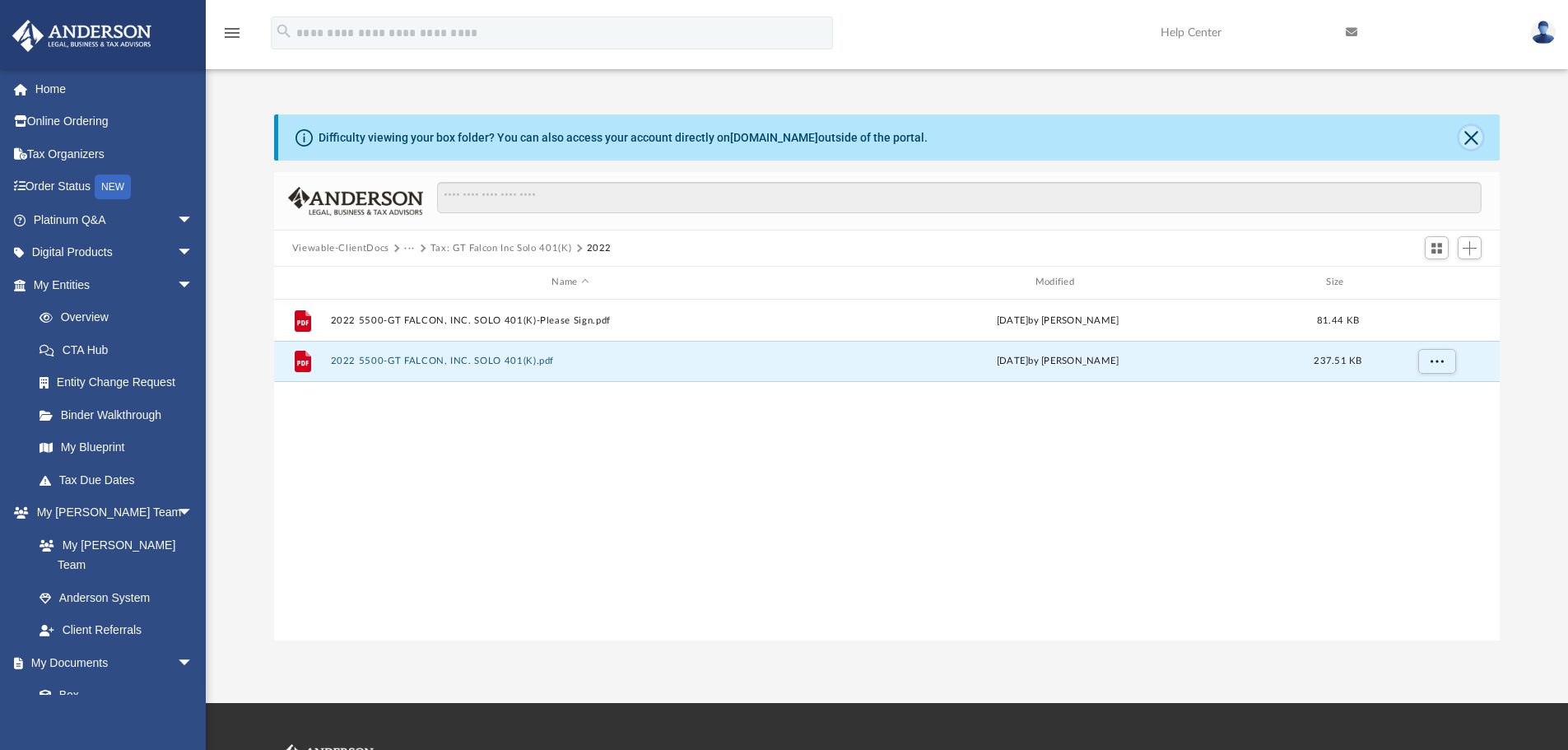
click at [1471, 137] on button "Close" at bounding box center [1471, 138] width 23 height 23
